Goal: Information Seeking & Learning: Find specific page/section

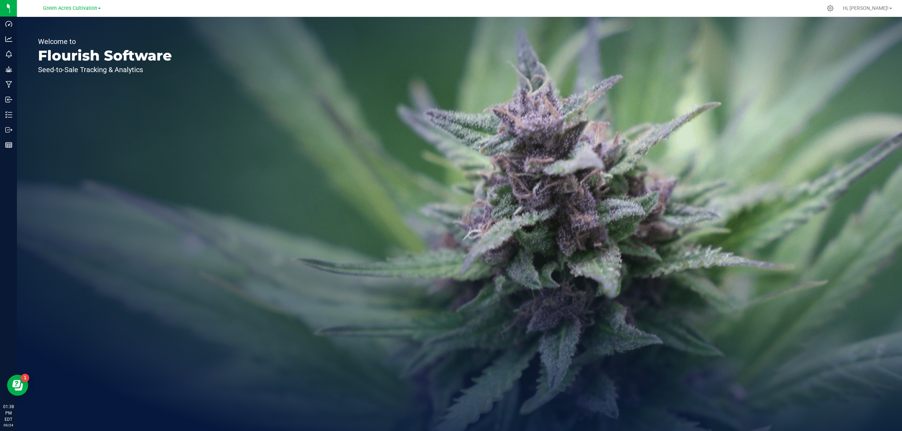
click at [74, 5] on link "Green Acres Cultivation" at bounding box center [72, 8] width 58 height 7
click at [68, 36] on link "Green Acres Manufacturing" at bounding box center [71, 35] width 103 height 10
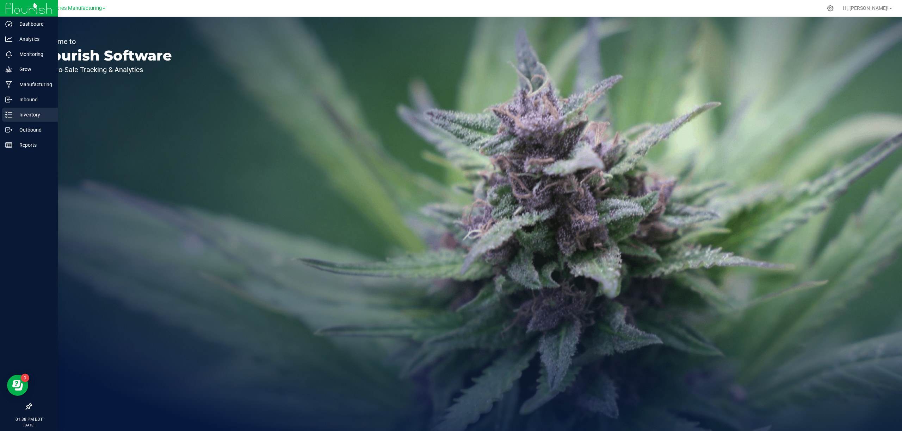
click at [30, 112] on p "Inventory" at bounding box center [33, 115] width 42 height 8
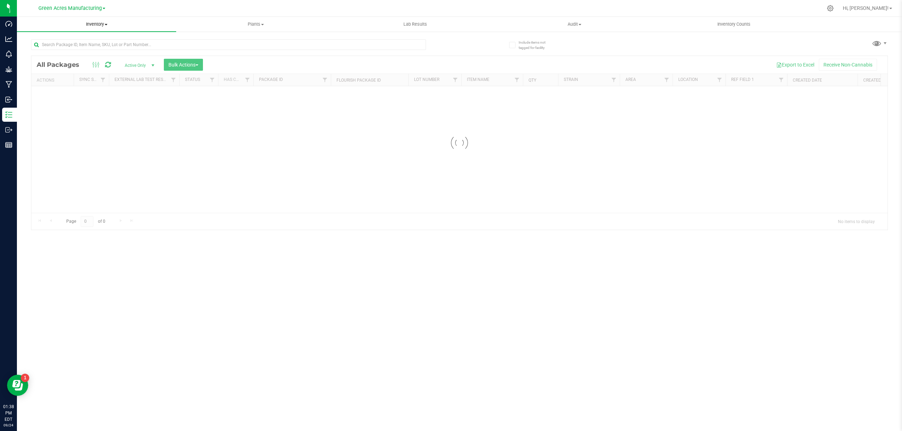
click at [106, 26] on span "Inventory" at bounding box center [96, 24] width 159 height 6
click at [67, 85] on span "From bill of materials" at bounding box center [49, 85] width 64 height 6
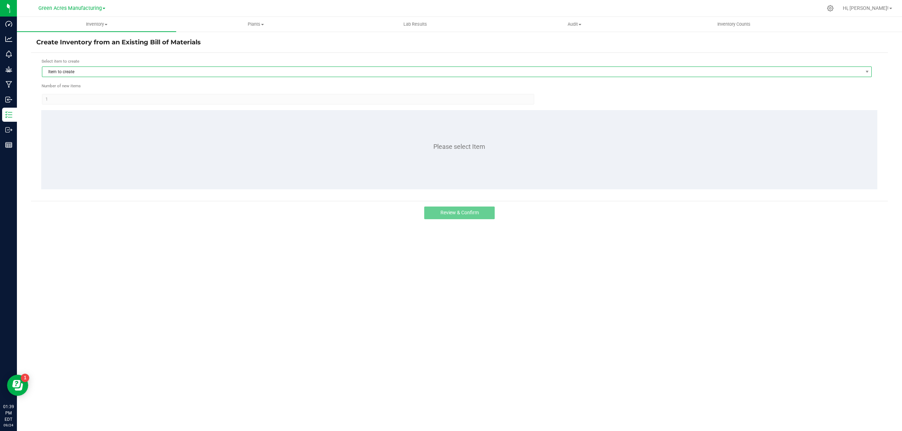
click at [64, 69] on span "Item to create" at bounding box center [452, 72] width 820 height 10
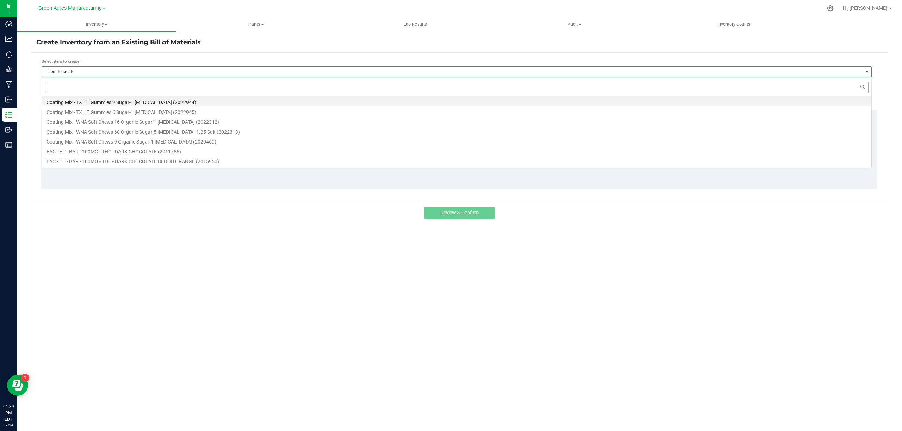
scroll to position [11, 830]
click at [66, 85] on input at bounding box center [456, 87] width 823 height 11
type input "grape"
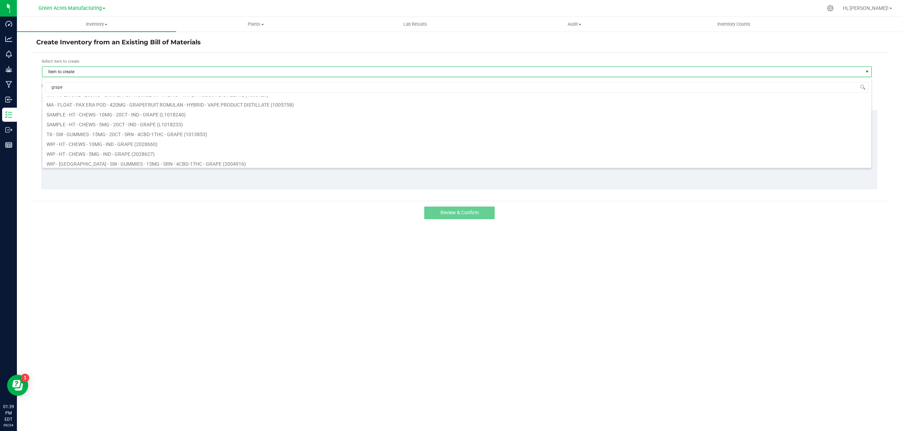
scroll to position [48, 0]
click at [99, 154] on li "WIP - HT - CHEWS - 5MG - IND - GRAPE (2028627)" at bounding box center [456, 152] width 829 height 10
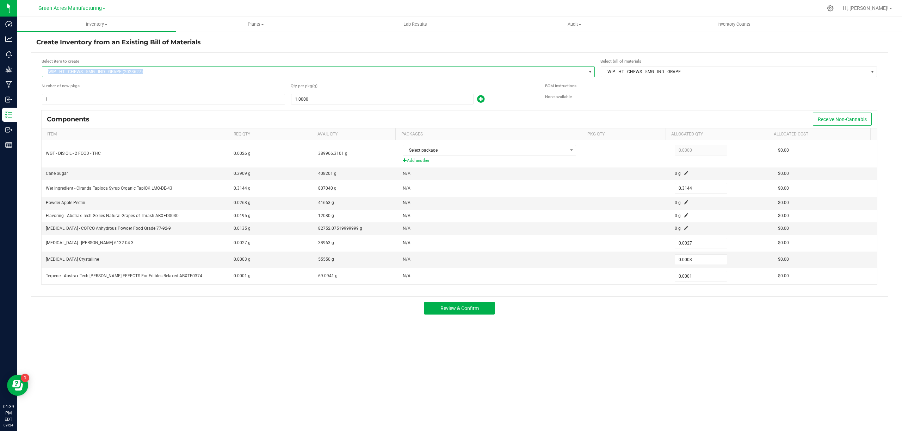
drag, startPoint x: 147, startPoint y: 72, endPoint x: 42, endPoint y: 72, distance: 105.3
click at [42, 72] on span "WIP - HT - CHEWS - 5MG - IND - GRAPE (2028627)" at bounding box center [318, 72] width 553 height 11
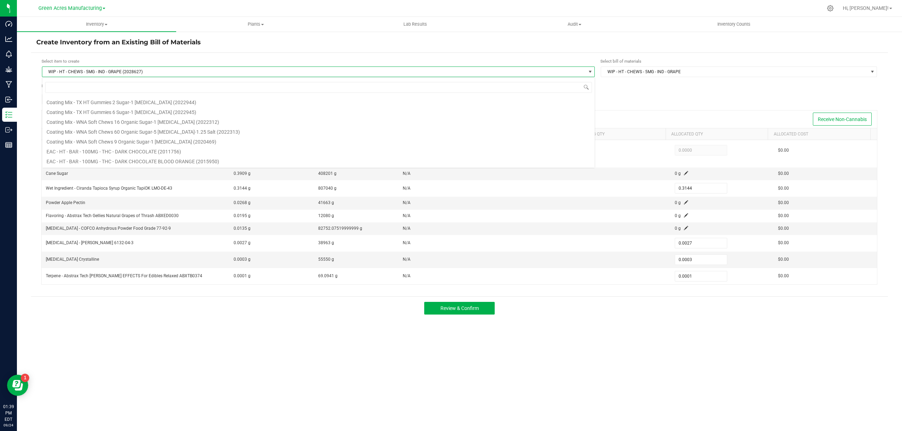
scroll to position [85937, 0]
drag, startPoint x: 66, startPoint y: 72, endPoint x: 57, endPoint y: 70, distance: 8.9
click at [57, 70] on span "WIP - HT - CHEWS - 5MG - IND - GRAPE (2028627)" at bounding box center [313, 72] width 543 height 10
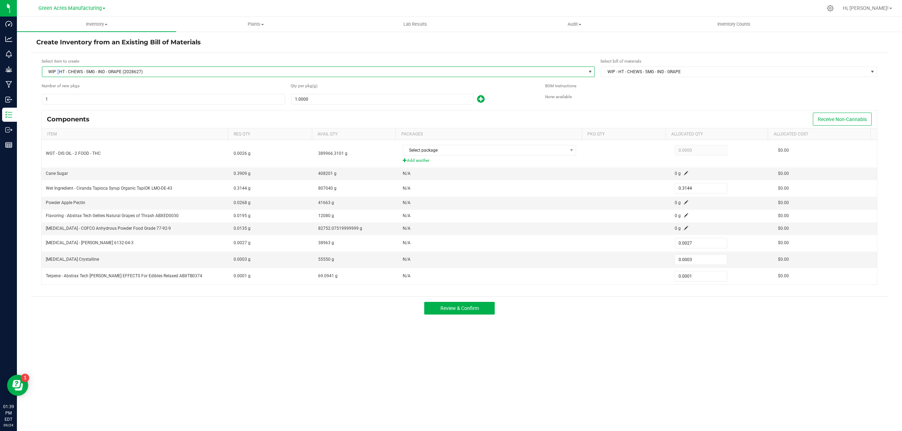
click at [57, 70] on span "WIP - HT - CHEWS - 5MG - IND - GRAPE (2028627)" at bounding box center [313, 72] width 543 height 10
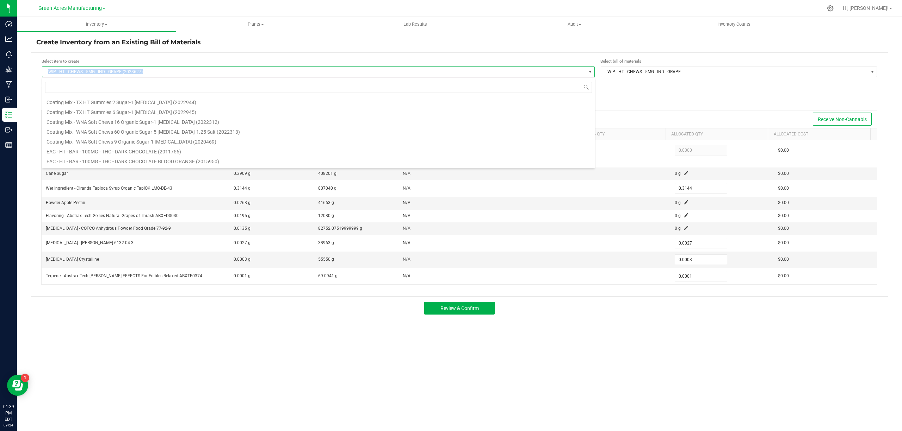
click at [57, 70] on span "WIP - HT - CHEWS - 5MG - IND - GRAPE (2028627)" at bounding box center [313, 72] width 543 height 10
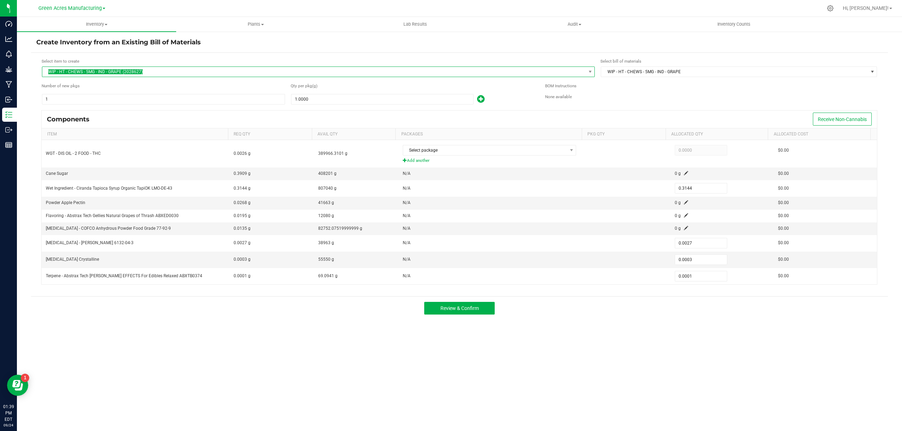
click at [157, 70] on span "WIP - HT - CHEWS - 5MG - IND - GRAPE (2028627)" at bounding box center [313, 72] width 543 height 10
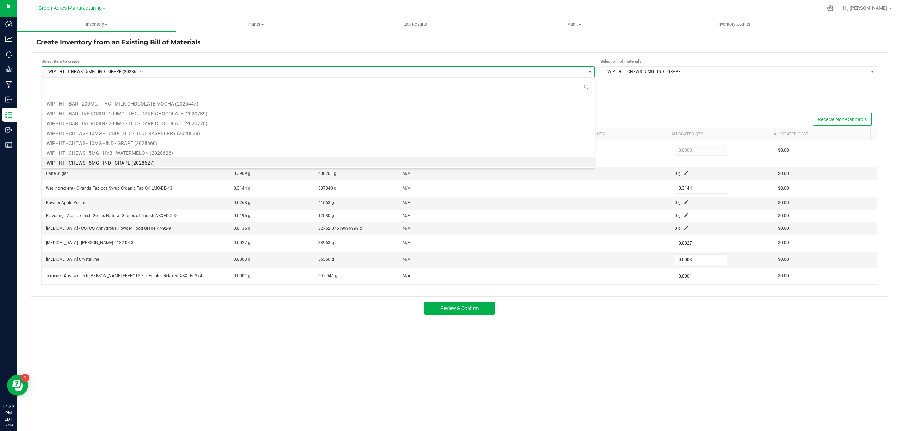
click at [137, 89] on input at bounding box center [318, 87] width 547 height 11
type input "grape"
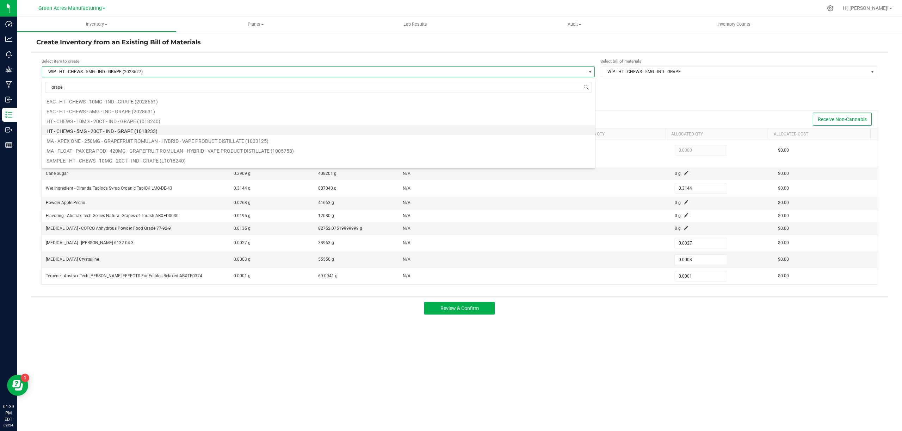
scroll to position [0, 0]
click at [65, 111] on li "EAC - HT - CHEWS - 5MG - IND - GRAPE (2028631)" at bounding box center [318, 111] width 552 height 10
type input "1"
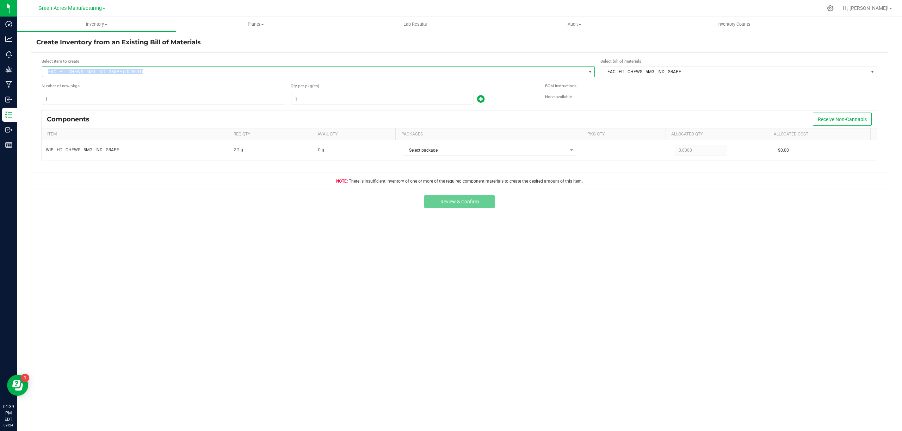
drag, startPoint x: 154, startPoint y: 71, endPoint x: 40, endPoint y: 72, distance: 113.8
click at [40, 72] on form "Select item to create EAC - HT - CHEWS - 5MG - IND - GRAPE (2028631) Select bil…" at bounding box center [459, 121] width 846 height 126
copy span "EAC - HT - CHEWS - 5MG - IND - GRAPE (2028631)"
click at [139, 71] on span "EAC - HT - CHEWS - 5MG - IND - GRAPE (2028631)" at bounding box center [313, 72] width 543 height 10
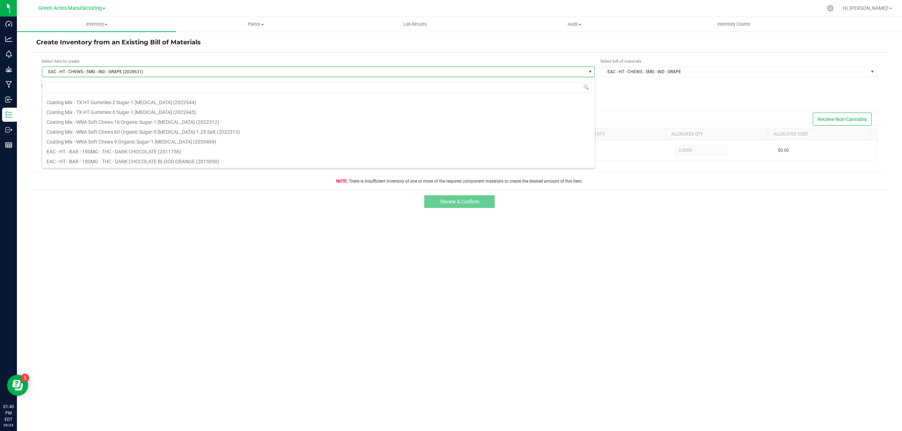
scroll to position [11, 553]
click at [103, 89] on input at bounding box center [318, 87] width 547 height 11
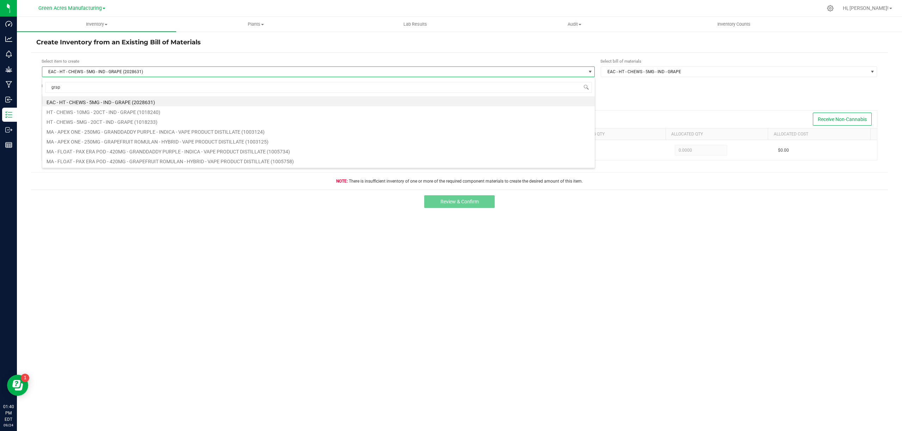
type input "grape"
click at [95, 122] on li "HT - CHEWS - 5MG - 20CT - IND - GRAPE (1018233)" at bounding box center [318, 121] width 552 height 10
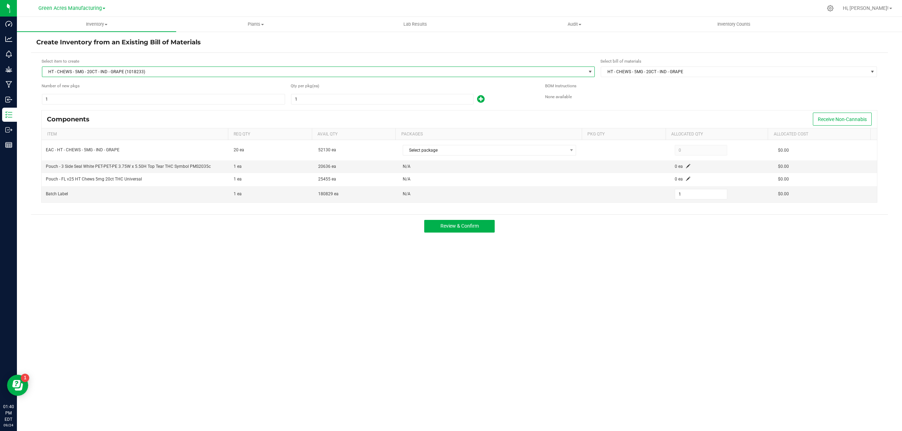
drag, startPoint x: 154, startPoint y: 72, endPoint x: 48, endPoint y: 65, distance: 106.3
click at [48, 65] on div "Select item to create HT - CHEWS - 5MG - 20CT - IND - GRAPE (1018233)" at bounding box center [318, 67] width 553 height 19
copy div "HT - CHEWS - 5MG - 20CT - IND - GRAPE (1018233)"
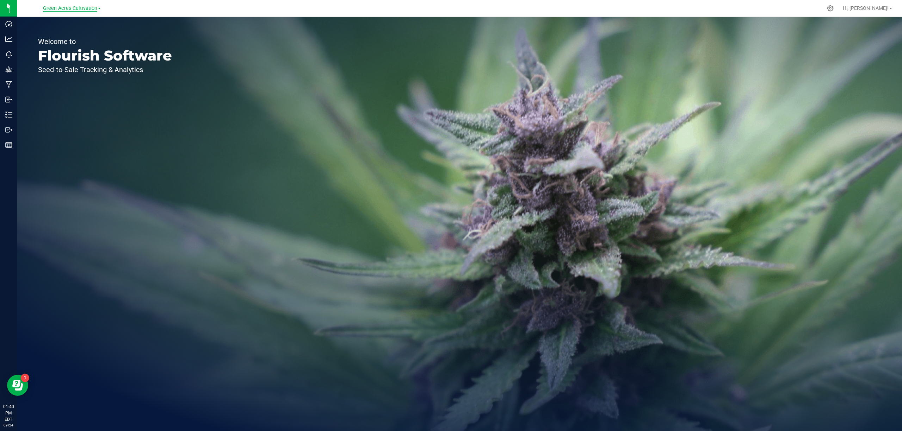
click at [77, 10] on span "Green Acres Cultivation" at bounding box center [70, 8] width 54 height 6
click at [77, 34] on link "Green Acres Manufacturing" at bounding box center [71, 35] width 103 height 10
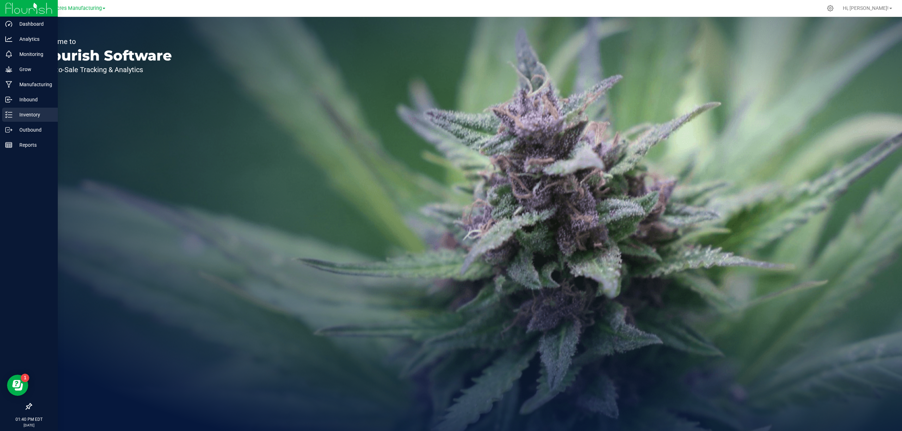
click at [17, 118] on p "Inventory" at bounding box center [33, 115] width 42 height 8
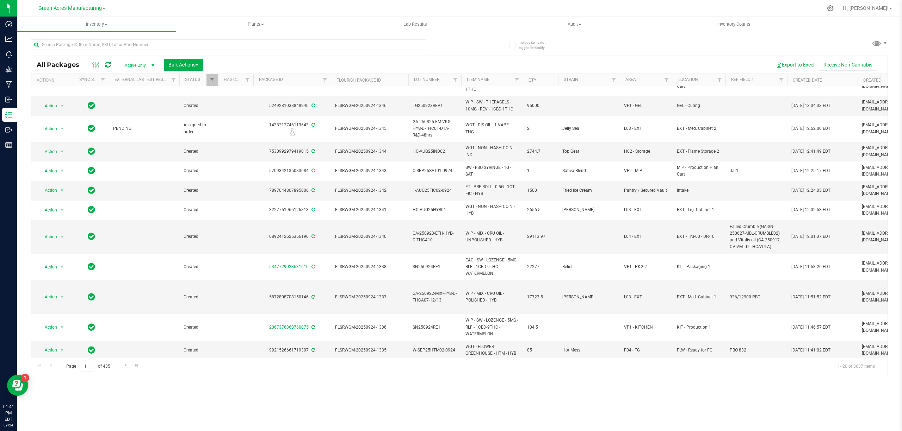
scroll to position [197, 0]
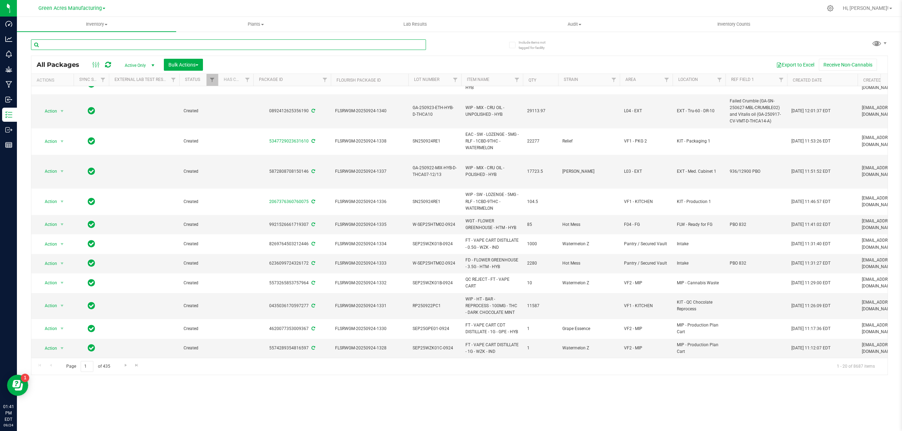
click at [246, 41] on input "text" at bounding box center [228, 44] width 395 height 11
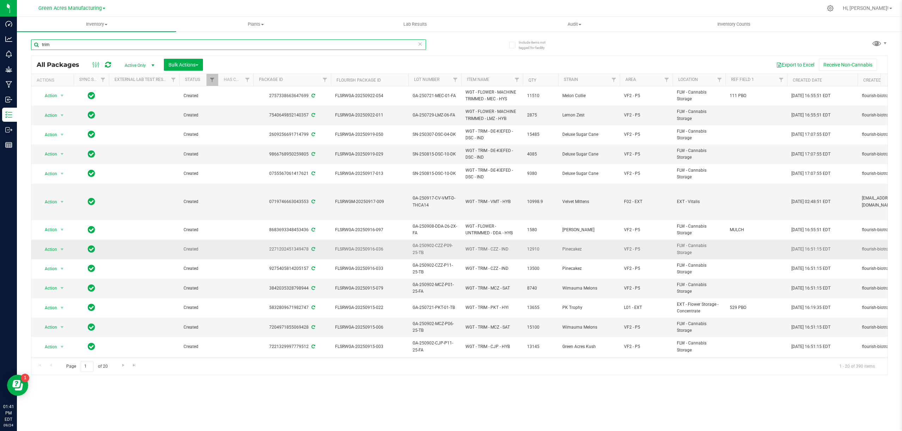
type input "trim"
click at [486, 251] on span "WGT - TRIM - CZZ - IND" at bounding box center [491, 249] width 53 height 7
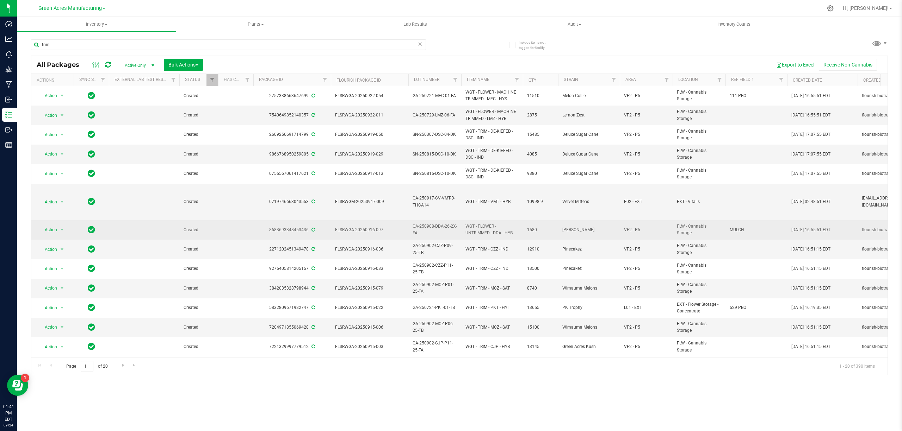
click at [482, 232] on span "WGT - FLOWER - UNTRIMMED - DDA - HYB" at bounding box center [491, 229] width 53 height 13
copy tr "WGT - FLOWER - UNTRIMMED - DDA - HYB"
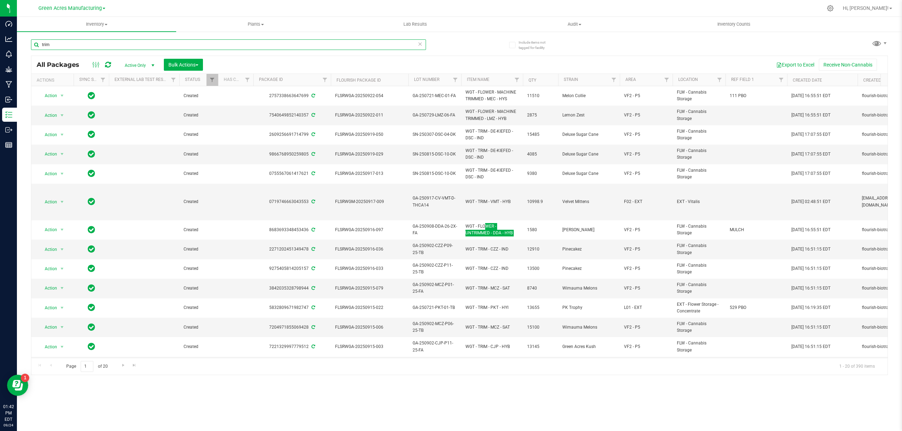
click at [120, 48] on input "trim" at bounding box center [228, 44] width 395 height 11
click at [526, 64] on div "Export to Excel Receive Non-Cannabis" at bounding box center [545, 65] width 674 height 12
click at [666, 82] on span "Filter" at bounding box center [667, 80] width 6 height 6
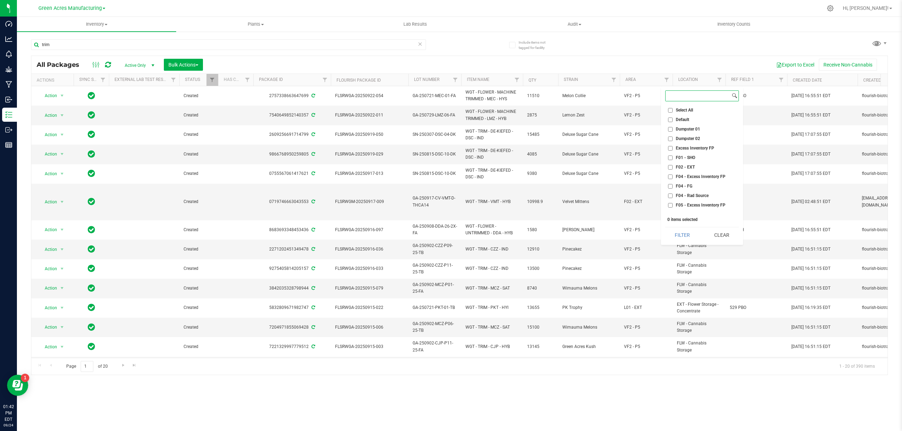
click at [682, 96] on input at bounding box center [697, 96] width 65 height 10
type input "l0"
click at [688, 111] on span "L01 - EXT" at bounding box center [685, 112] width 19 height 4
click at [672, 111] on input "L01 - EXT" at bounding box center [670, 112] width 5 height 5
checkbox input "true"
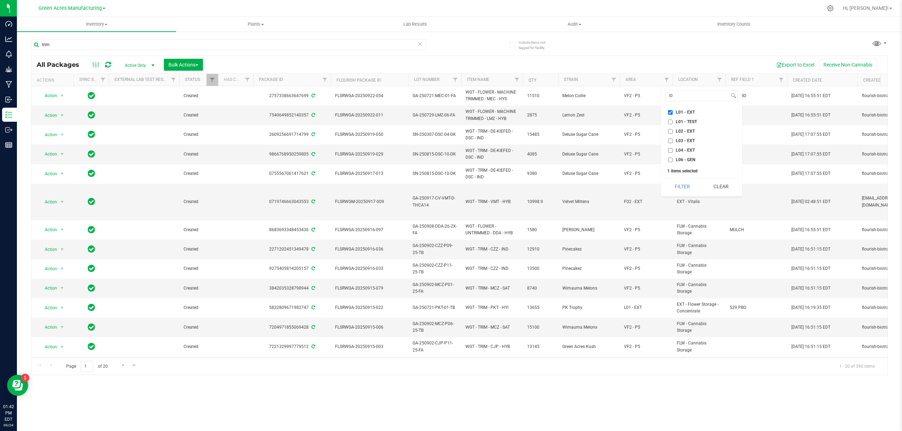
click at [691, 129] on span "L02 - EXT" at bounding box center [685, 131] width 19 height 4
click at [672, 129] on input "L02 - EXT" at bounding box center [670, 131] width 5 height 5
checkbox input "true"
click at [688, 141] on span "L03 - EXT" at bounding box center [685, 141] width 19 height 4
click at [672, 141] on input "L03 - EXT" at bounding box center [670, 141] width 5 height 5
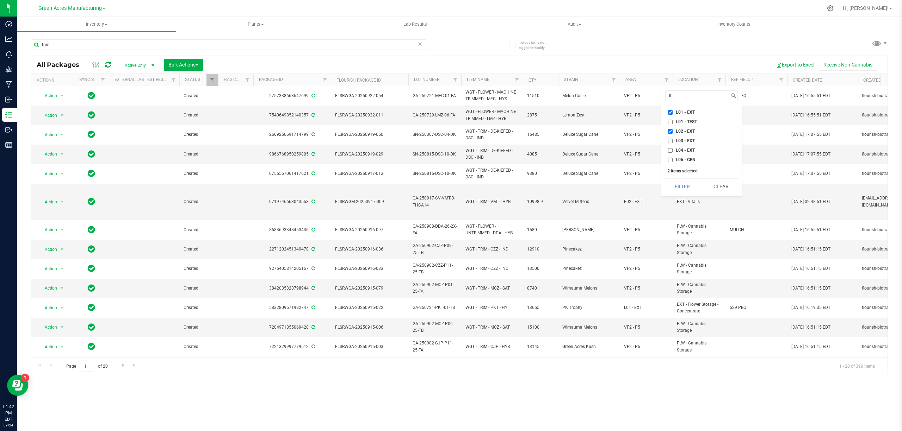
checkbox input "true"
click at [691, 153] on span "L04 - EXT" at bounding box center [685, 150] width 19 height 4
click at [672, 153] on input "L04 - EXT" at bounding box center [670, 150] width 5 height 5
checkbox input "true"
click at [677, 97] on input "l0" at bounding box center [697, 96] width 64 height 10
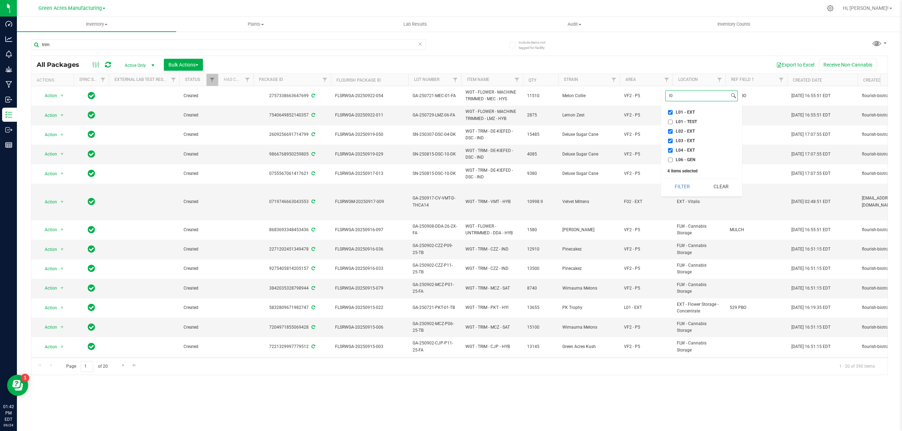
type input "l"
type input "f0"
click at [685, 111] on span "F01 - SHO" at bounding box center [685, 112] width 19 height 4
click at [672, 111] on input "F01 - SHO" at bounding box center [670, 112] width 5 height 5
checkbox input "true"
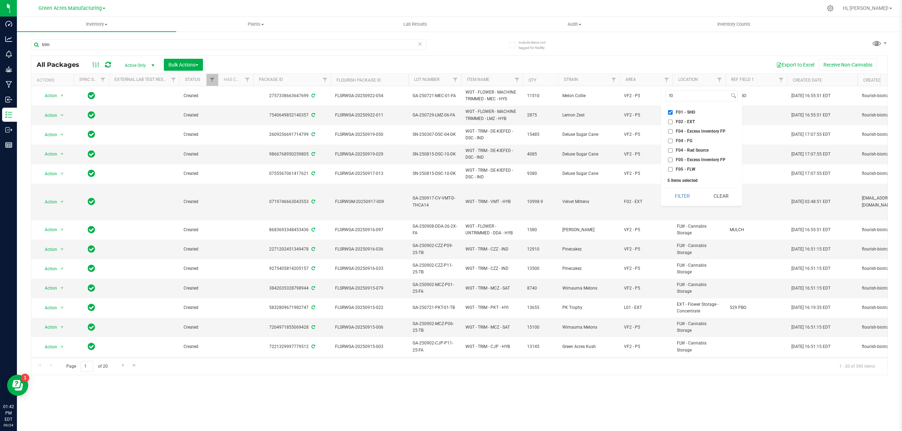
click at [686, 120] on span "F02 - EXT" at bounding box center [685, 122] width 19 height 4
click at [672, 120] on input "F02 - EXT" at bounding box center [670, 122] width 5 height 5
checkbox input "true"
click at [688, 198] on button "Filter" at bounding box center [682, 195] width 34 height 15
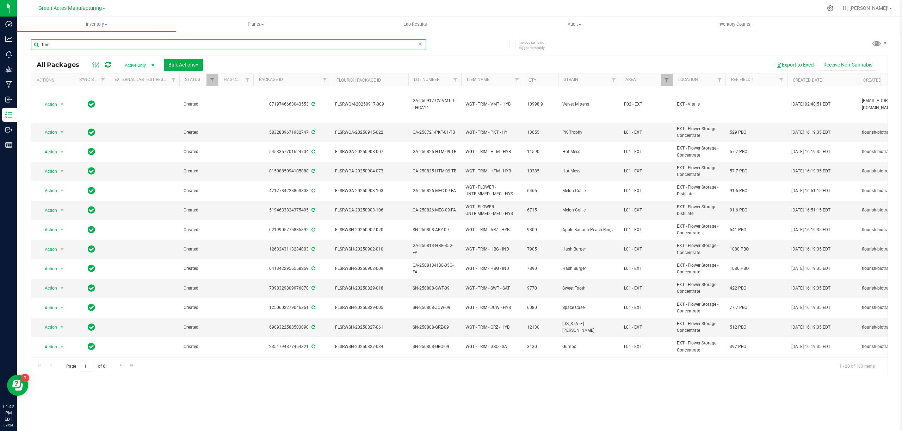
click at [108, 44] on input "trim" at bounding box center [228, 44] width 395 height 11
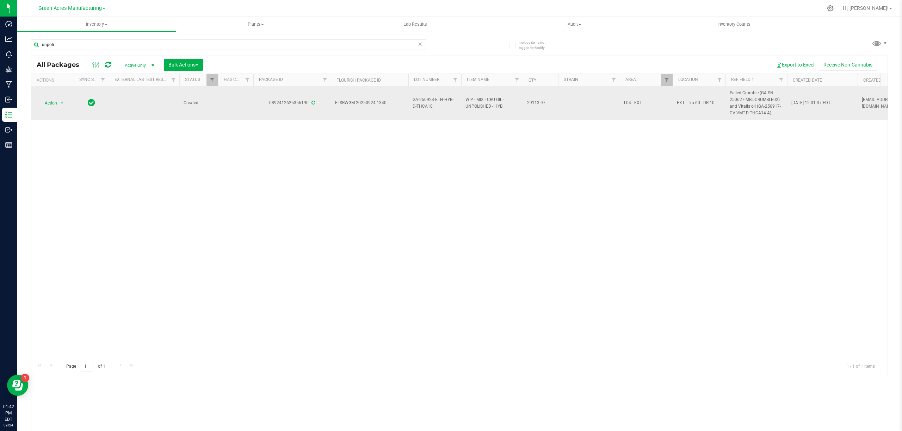
click at [491, 105] on span "WIP - MIX - CRU OIL - UNPOLISHED - HYB" at bounding box center [491, 103] width 53 height 13
copy tr "WIP - MIX - CRU OIL - UNPOLISHED - HYB"
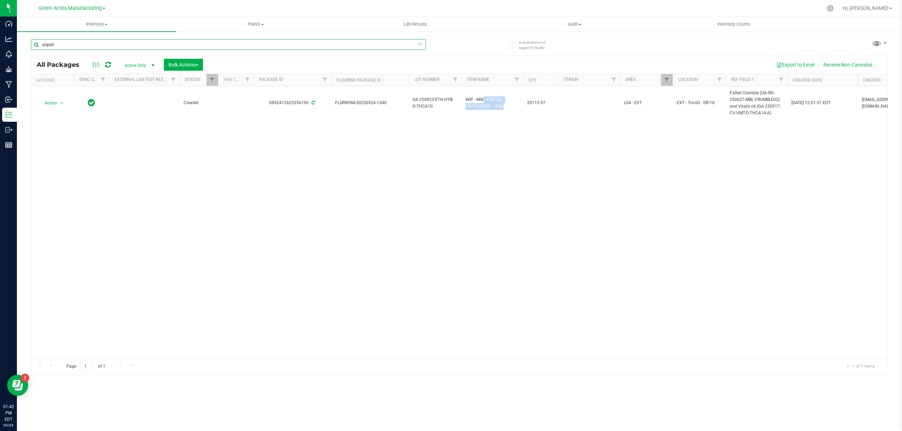
click at [116, 45] on input "unpoli" at bounding box center [228, 44] width 395 height 11
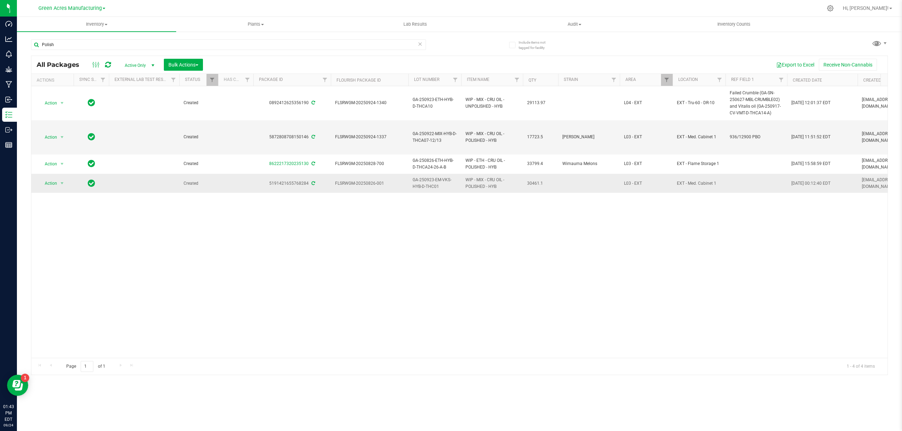
click at [484, 181] on span "WIP - MIX - CRU OIL - POLISHED - HYB" at bounding box center [491, 183] width 53 height 13
copy tr "WIP - MIX - CRU OIL - POLISHED - HYB"
click at [335, 48] on input "Polish" at bounding box center [228, 44] width 395 height 11
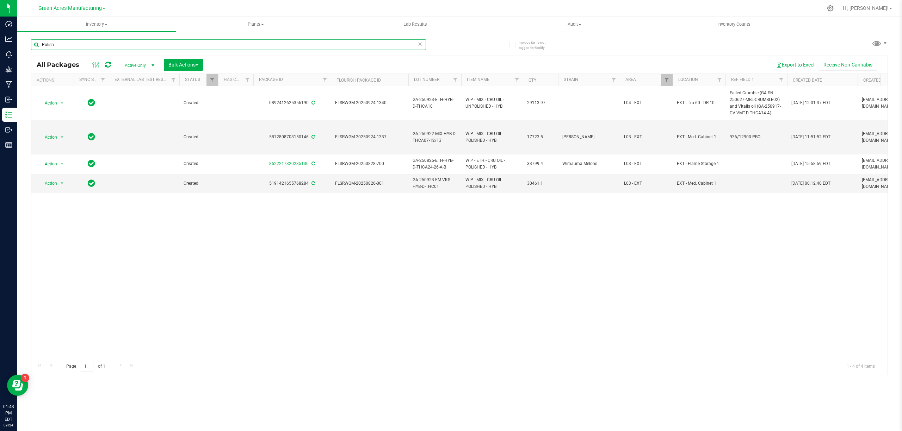
click at [335, 48] on input "Polish" at bounding box center [228, 44] width 395 height 11
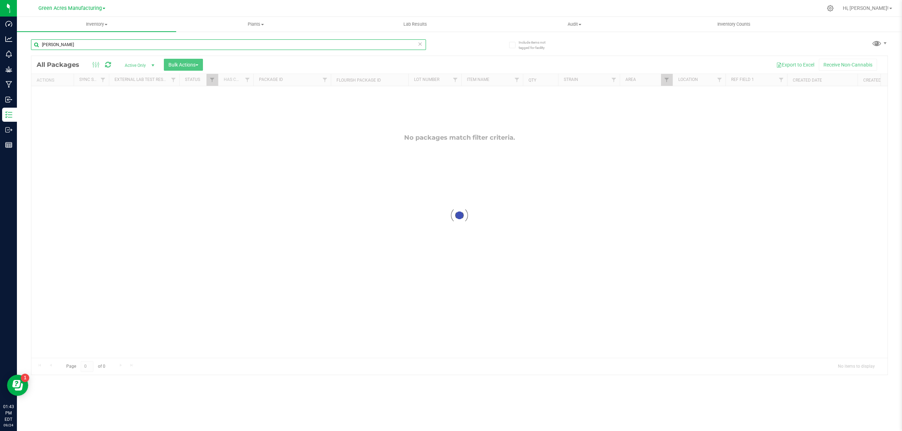
click at [151, 44] on input "[PERSON_NAME]" at bounding box center [228, 44] width 395 height 11
type input "D"
click at [97, 45] on input "dist" at bounding box center [228, 44] width 395 height 11
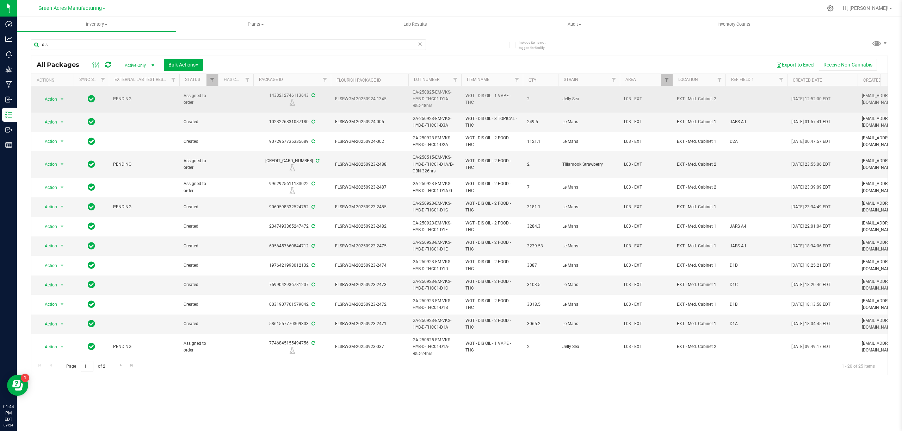
click at [477, 94] on span "WGT - DIS OIL - 1 VAPE - THC" at bounding box center [491, 99] width 53 height 13
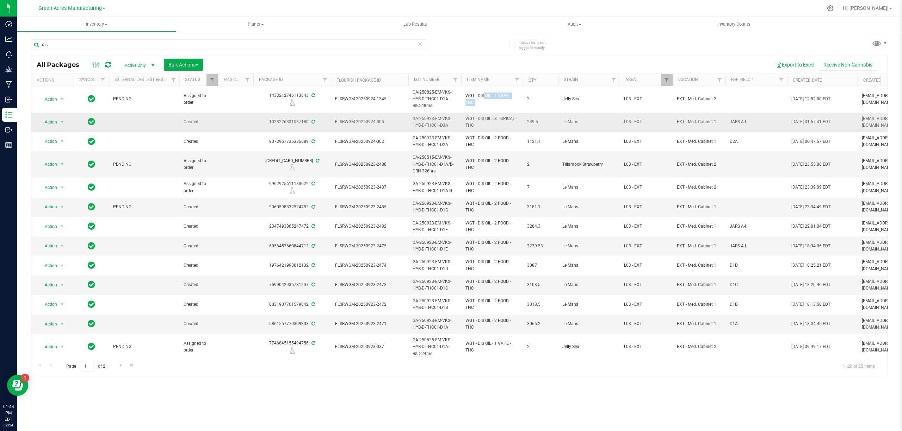
copy tr "WGT - DIS OIL - 1 VAPE - THC"
click at [202, 45] on input "dis" at bounding box center [228, 44] width 395 height 11
type input "dev"
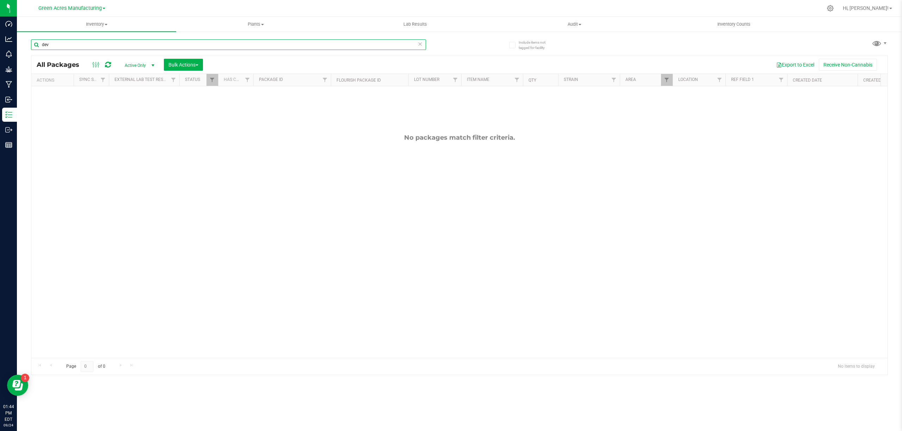
click at [62, 44] on input "dev" at bounding box center [228, 44] width 395 height 11
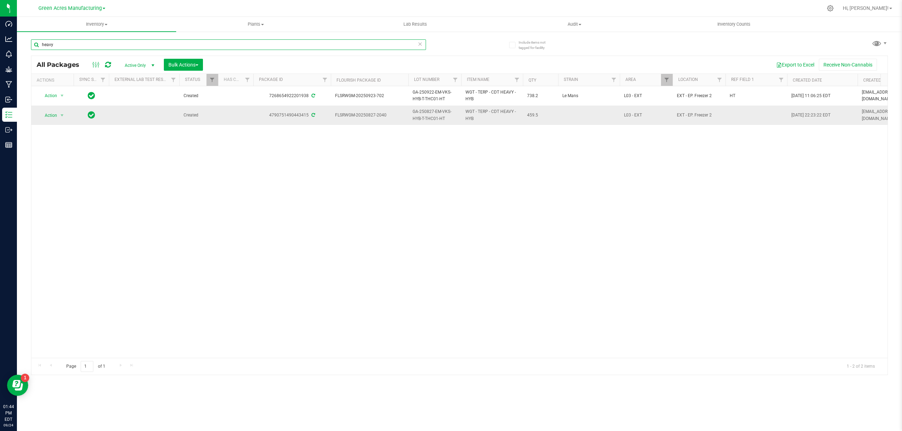
type input "heavy"
click at [478, 111] on span "WGT - TERP - CDT HEAVY - HYB" at bounding box center [491, 114] width 53 height 13
copy tr "WGT - TERP - CDT HEAVY - HYB"
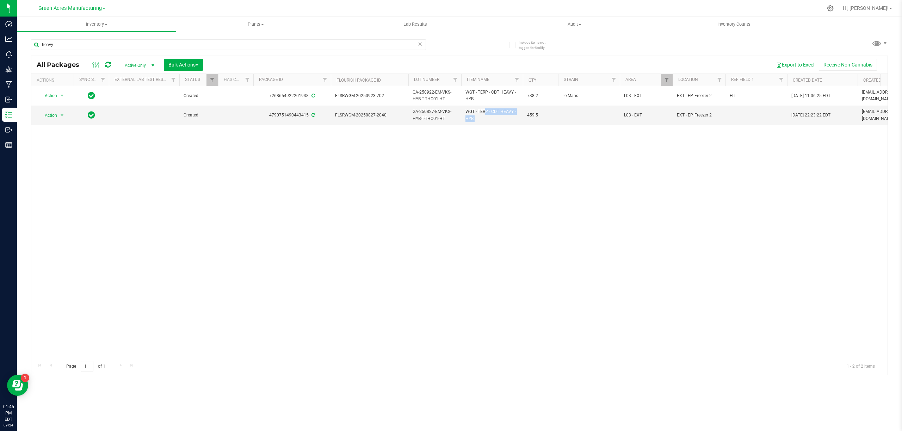
click at [442, 249] on div "Action Action Adjust qty Create package Edit attributes Global inventory Locate…" at bounding box center [459, 222] width 856 height 272
